Goal: Find contact information: Find contact information

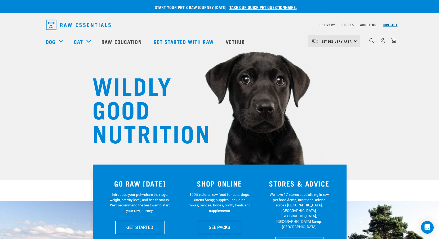
click at [389, 25] on link "Contact" at bounding box center [390, 25] width 15 height 2
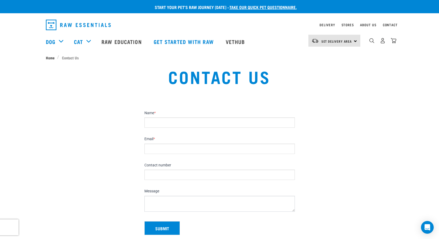
click at [51, 56] on span "Home" at bounding box center [50, 58] width 9 height 6
